Goal: Ask a question: Seek information or help from site administrators or community

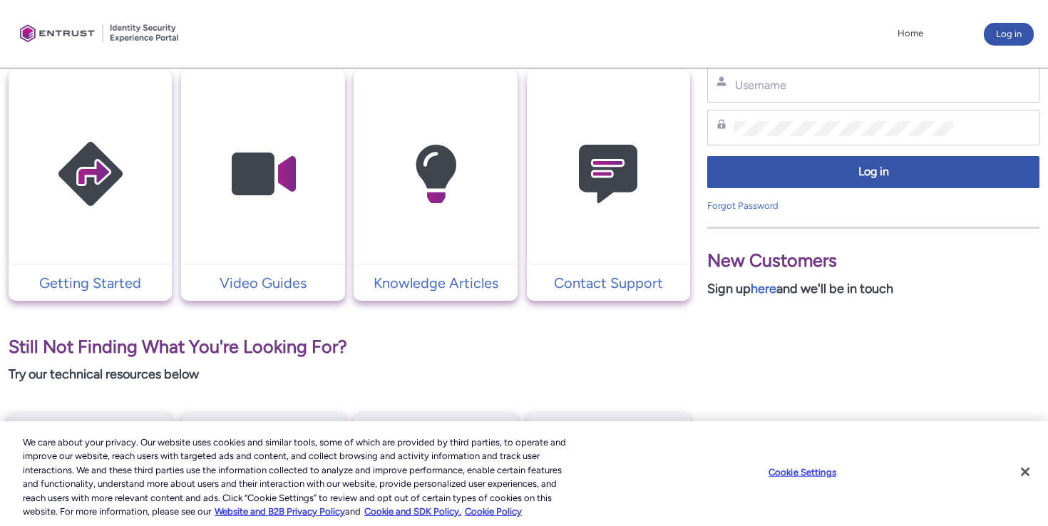
scroll to position [307, 0]
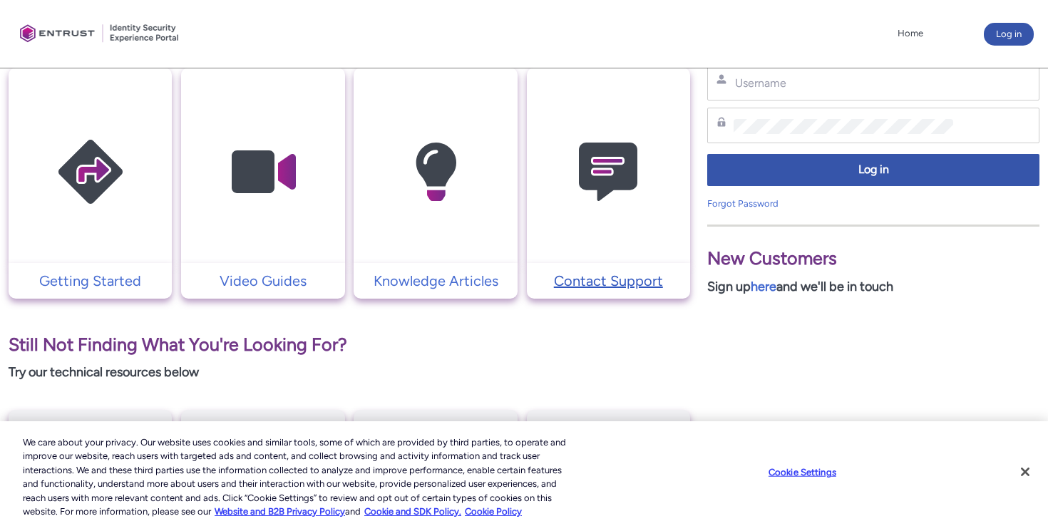
click at [579, 275] on p "Contact Support" at bounding box center [608, 280] width 149 height 21
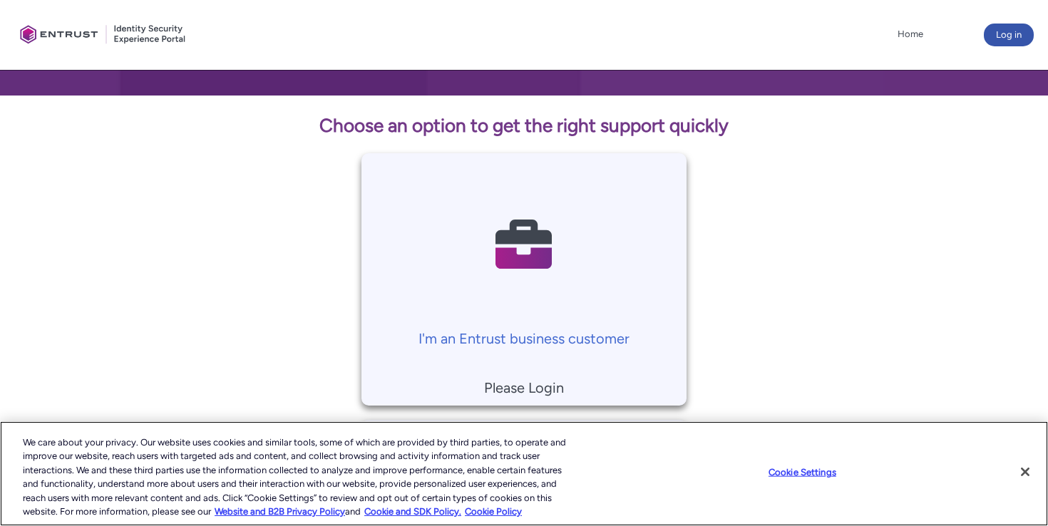
scroll to position [252, 0]
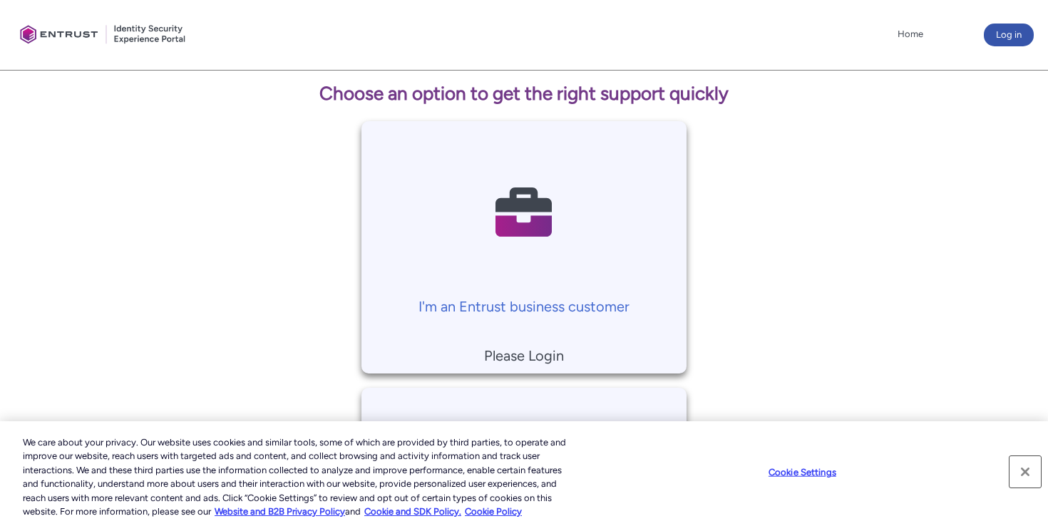
click at [1023, 467] on button "Close" at bounding box center [1025, 471] width 31 height 31
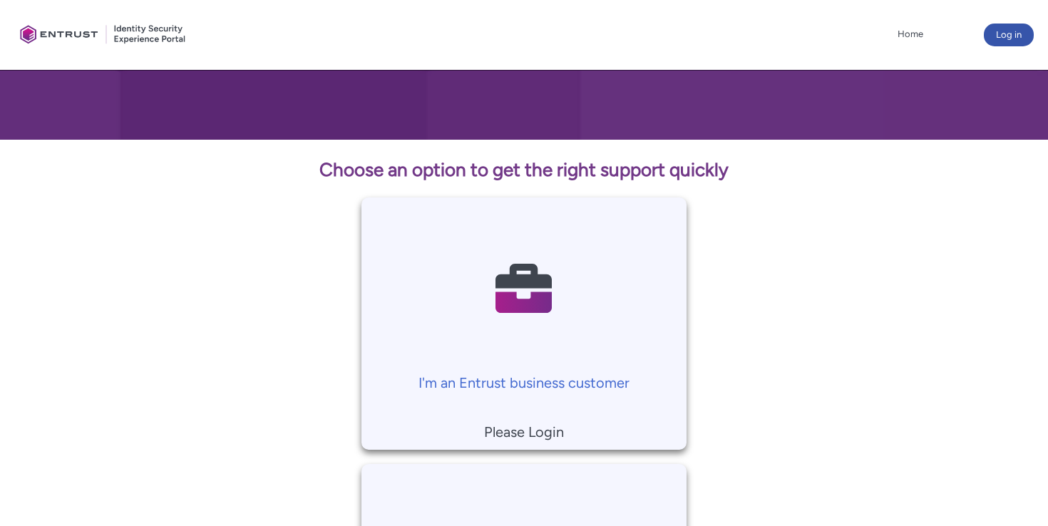
scroll to position [177, 0]
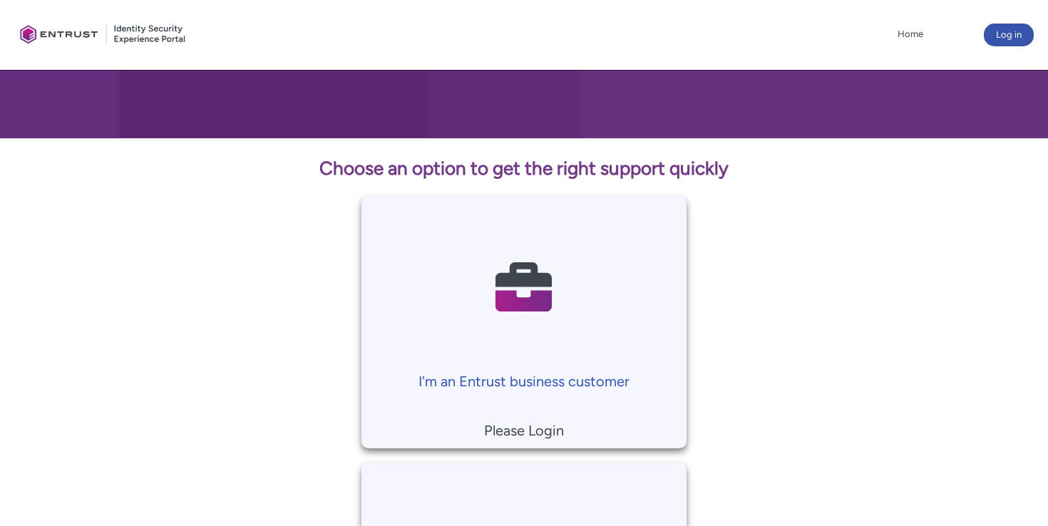
click at [572, 386] on p "I'm an Entrust business customer" at bounding box center [525, 381] width 312 height 21
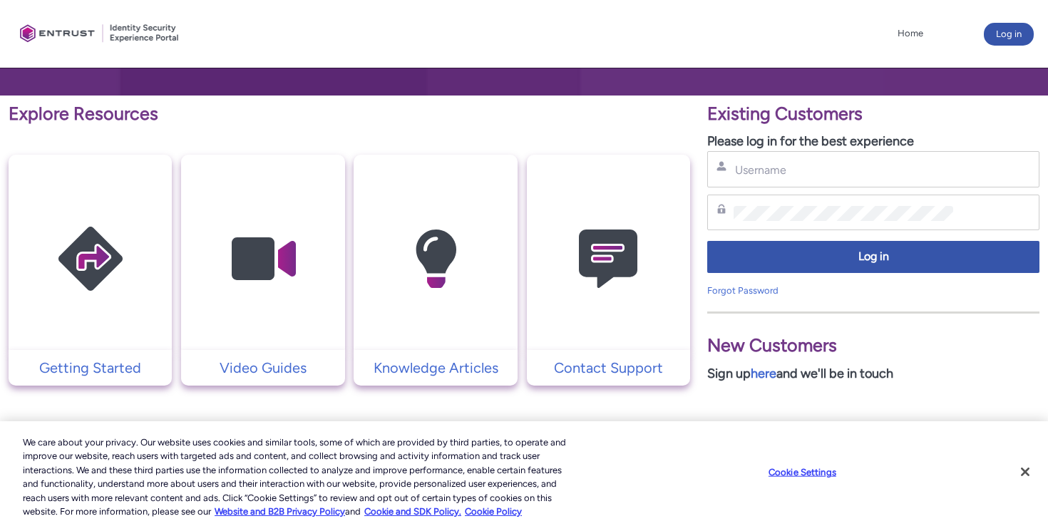
scroll to position [225, 0]
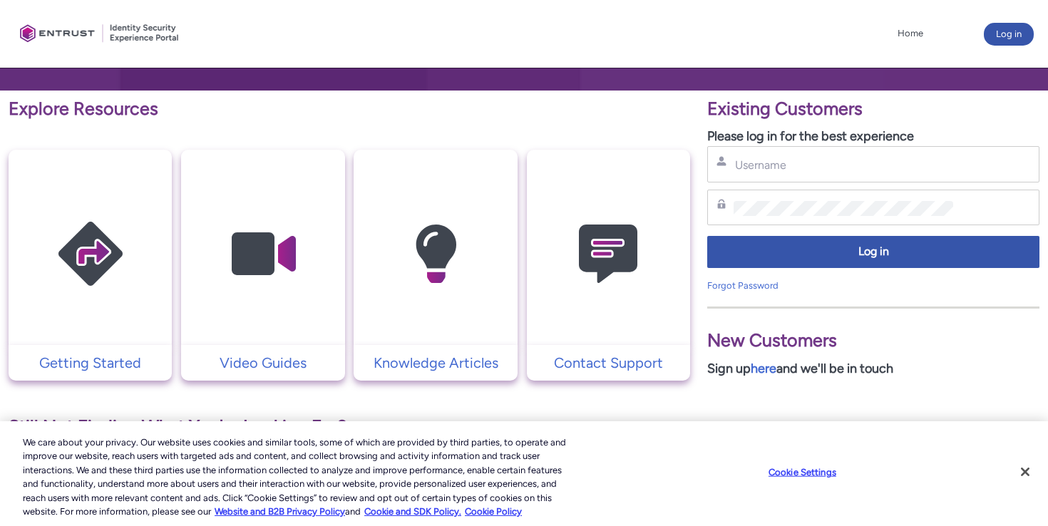
click at [758, 328] on p "New Customers" at bounding box center [873, 340] width 332 height 27
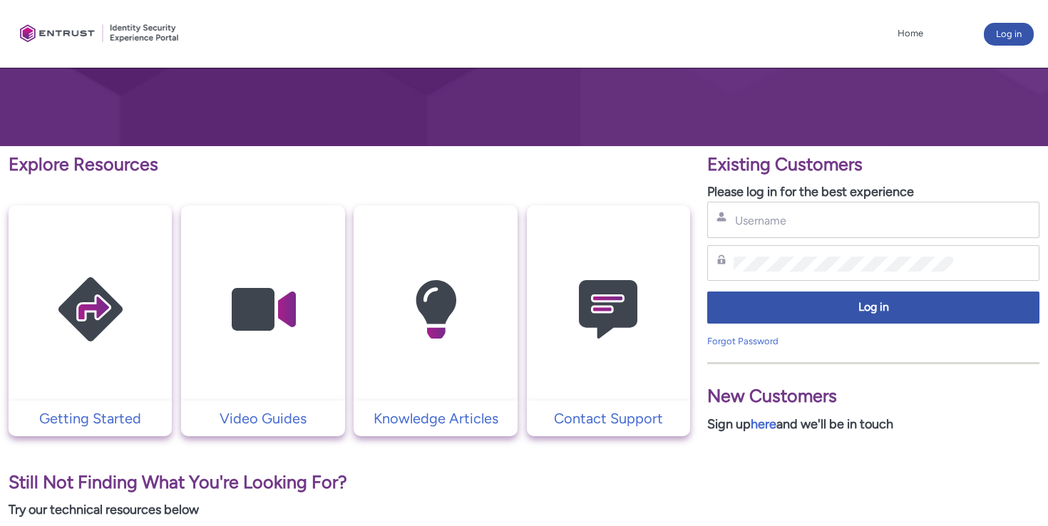
scroll to position [164, 0]
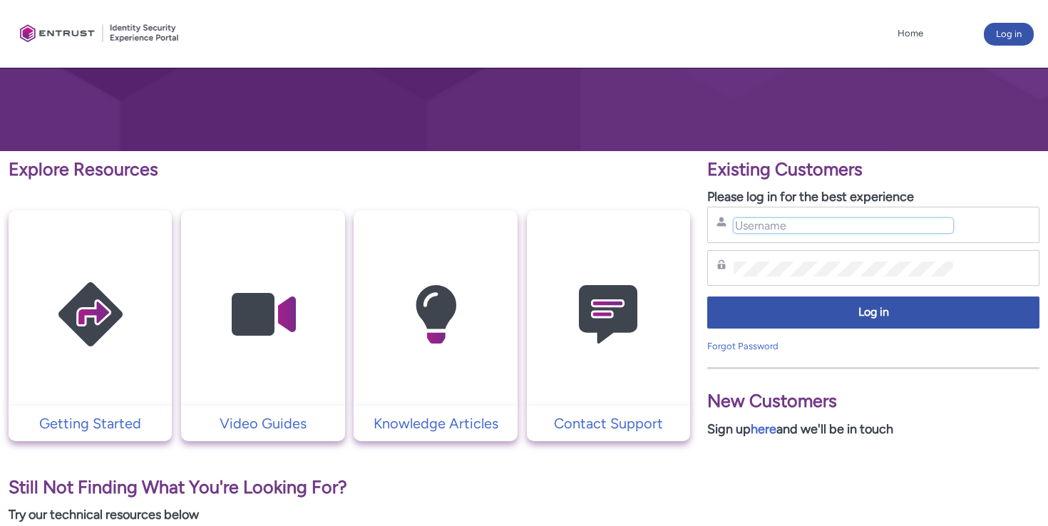
click at [787, 227] on input "Username" at bounding box center [844, 225] width 220 height 15
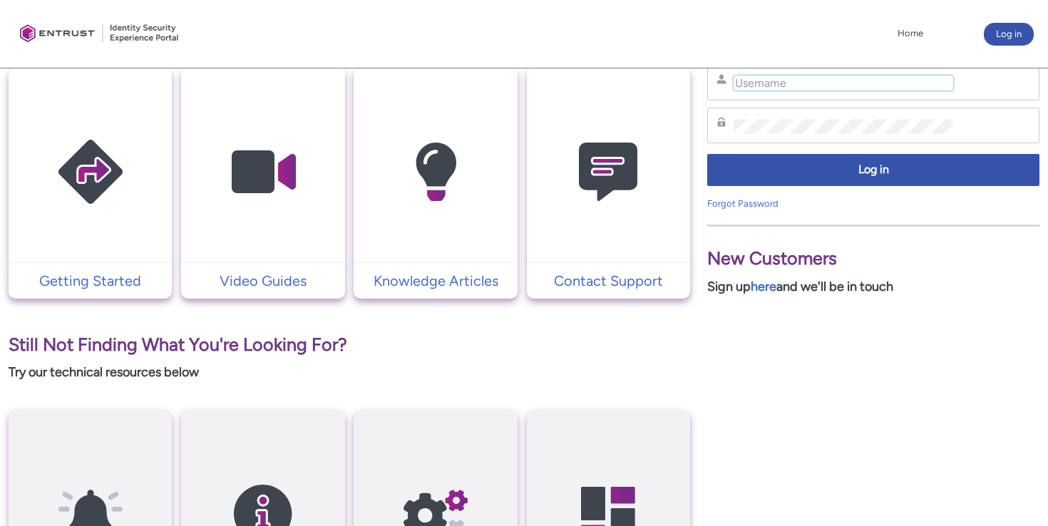
scroll to position [0, 0]
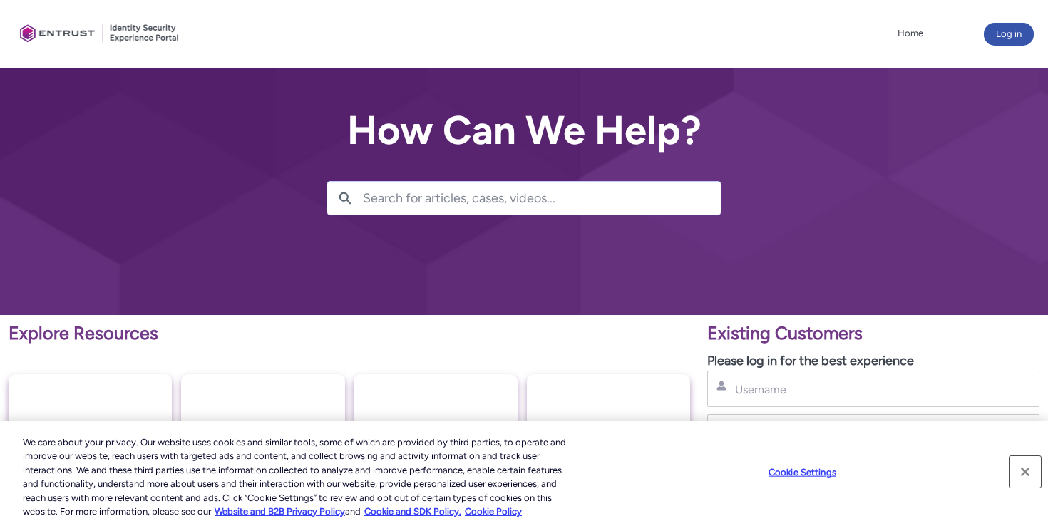
click at [1028, 471] on button "Close" at bounding box center [1025, 471] width 31 height 31
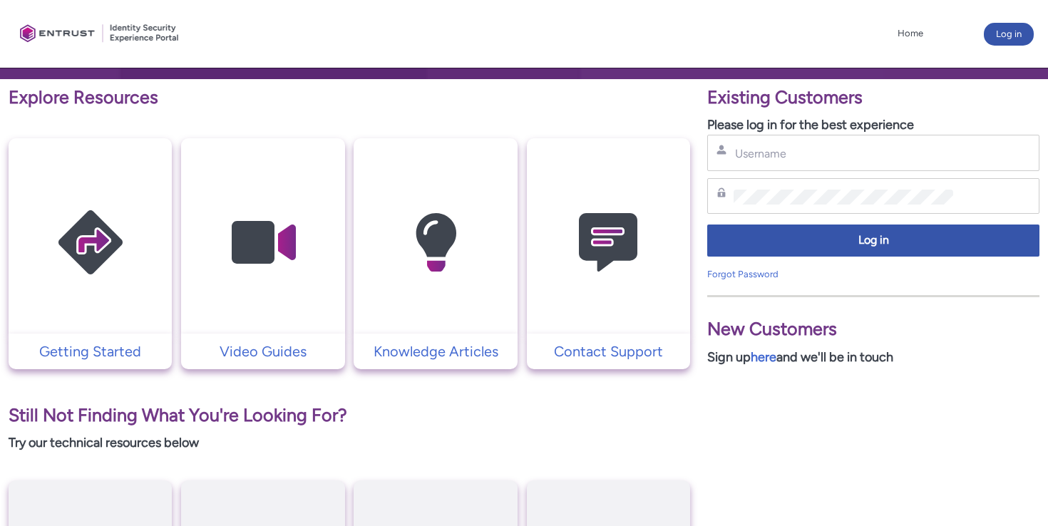
scroll to position [218, 0]
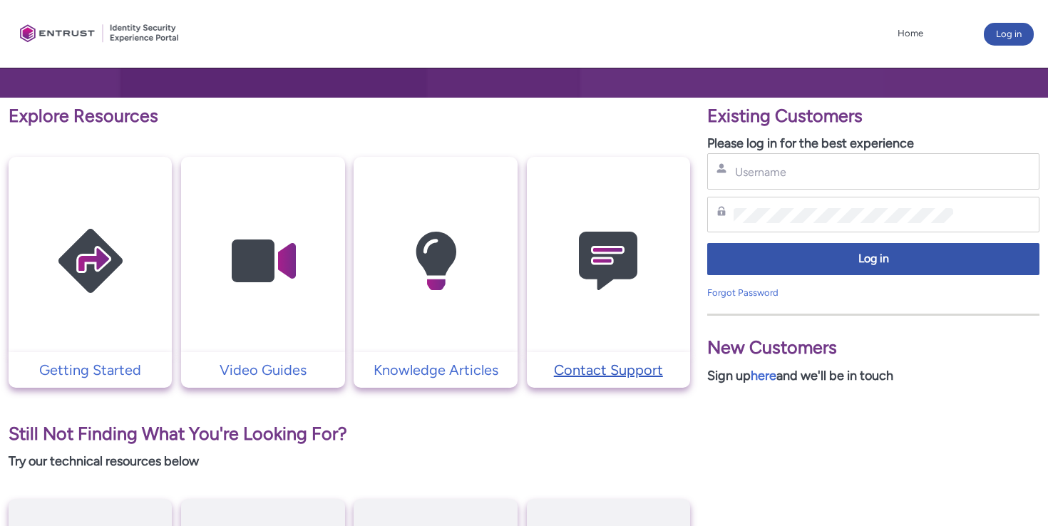
click at [645, 370] on p "Contact Support" at bounding box center [608, 369] width 149 height 21
